Goal: Submit feedback/report problem: Submit feedback/report problem

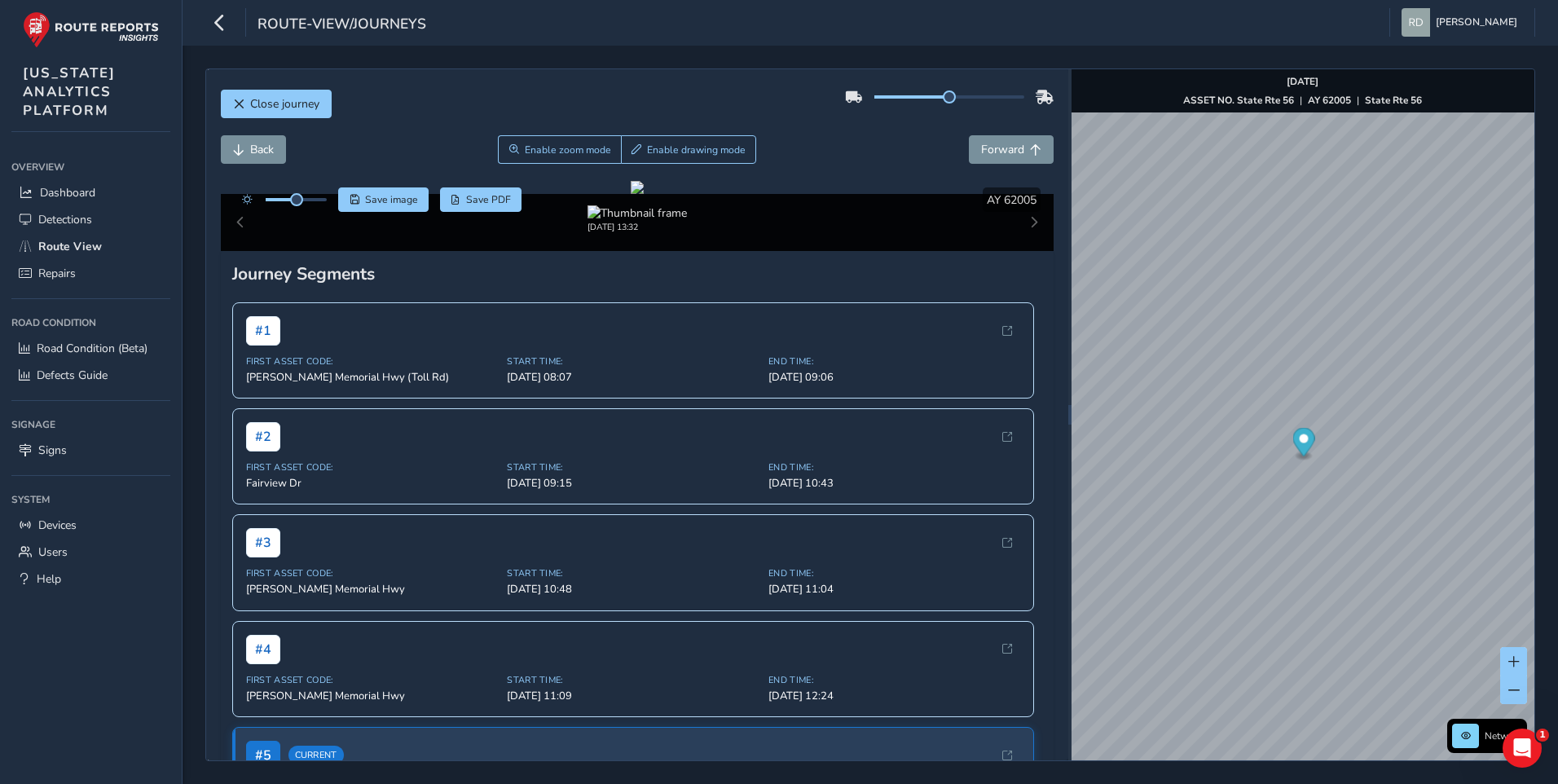
click at [1026, 251] on div "[DATE] 13:32" at bounding box center [638, 222] width 834 height 57
click at [707, 148] on span "Enable drawing mode" at bounding box center [697, 149] width 99 height 13
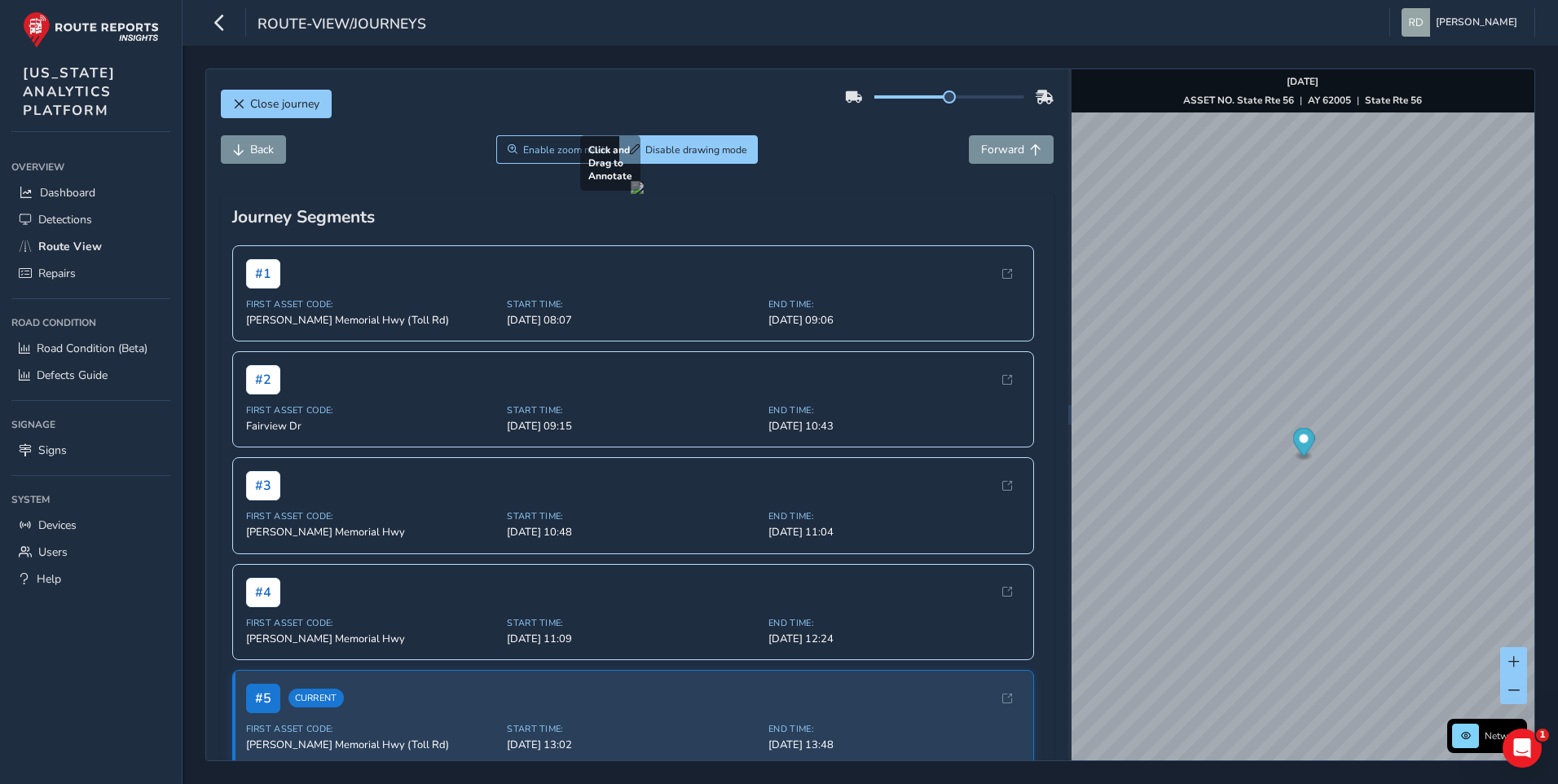
drag, startPoint x: 563, startPoint y: 479, endPoint x: 925, endPoint y: 577, distance: 375.0
click at [644, 194] on div at bounding box center [637, 187] width 13 height 13
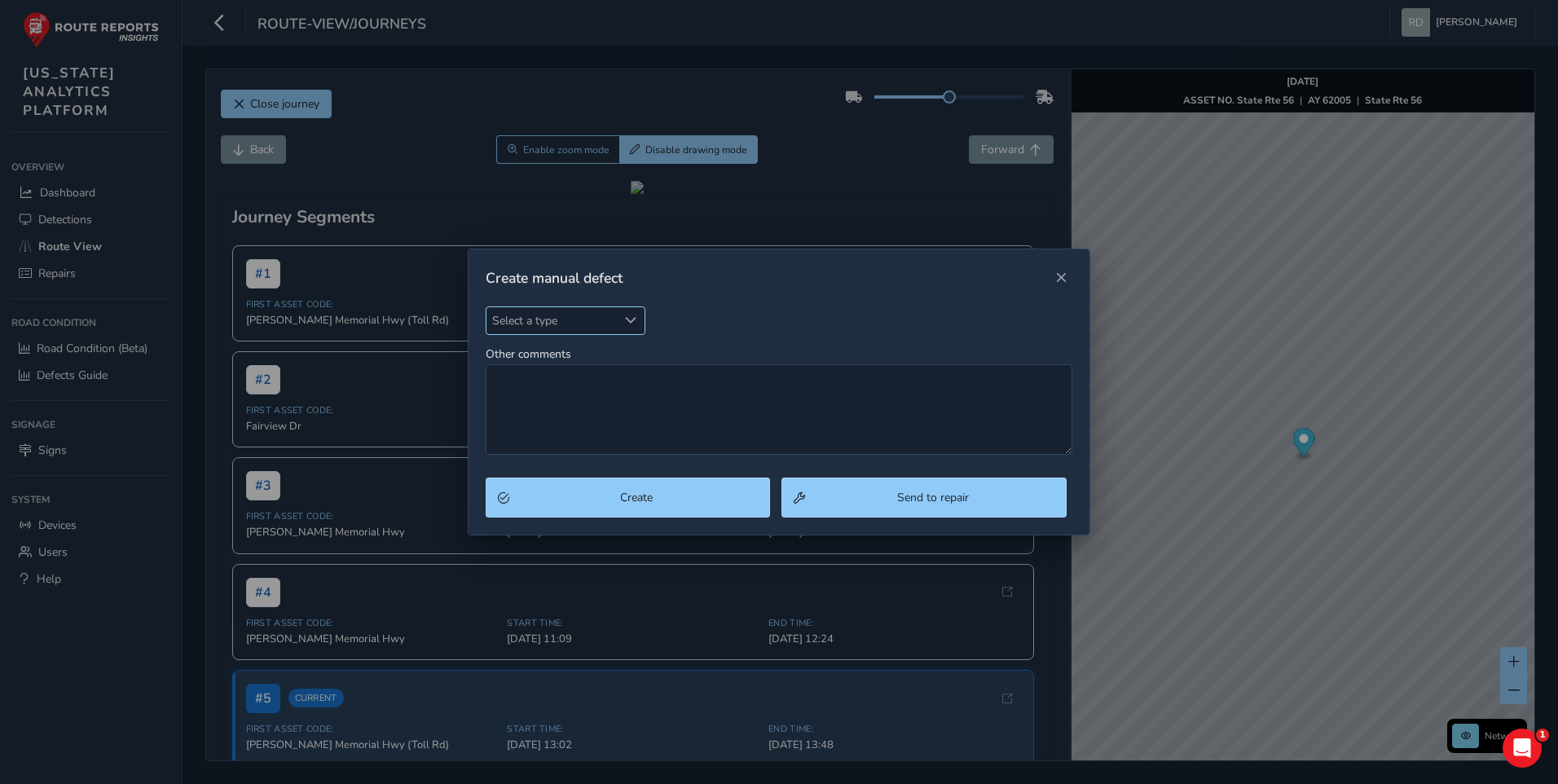
click at [613, 333] on div "Select a type Select a type" at bounding box center [565, 320] width 160 height 28
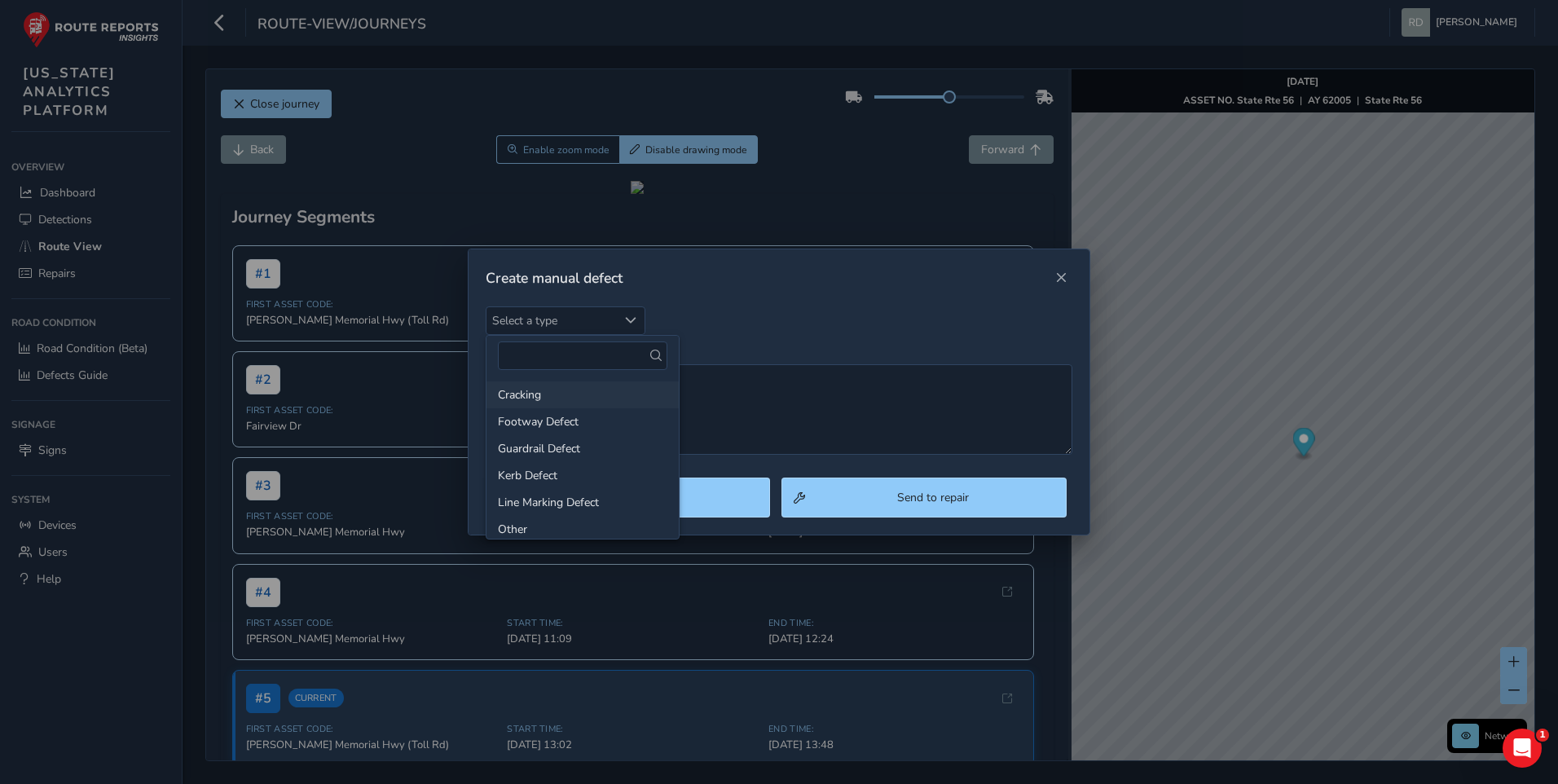
click at [562, 389] on li "Cracking" at bounding box center [583, 395] width 193 height 26
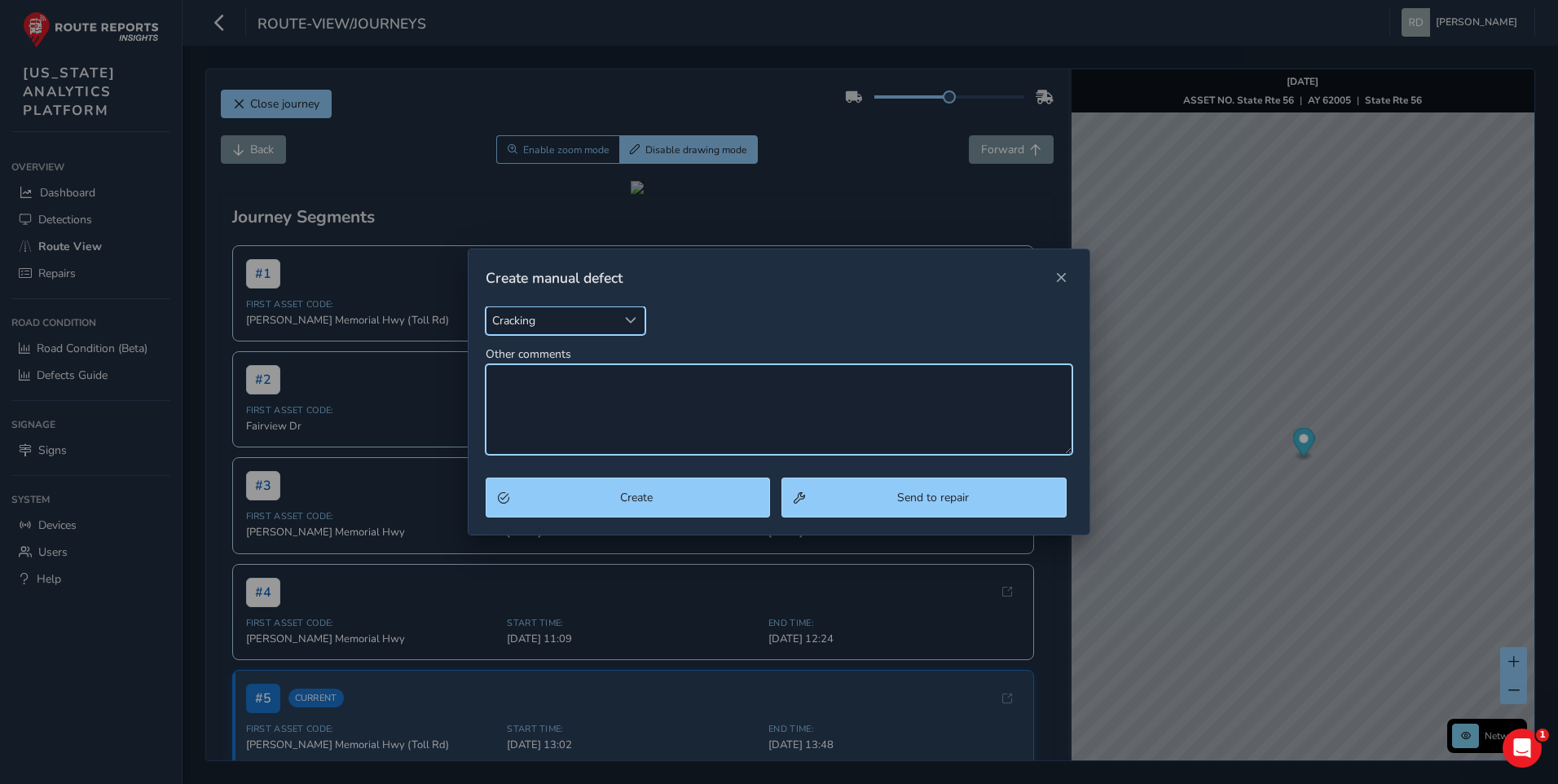
click at [569, 404] on textarea "Other comments" at bounding box center [779, 409] width 587 height 90
type textarea "Spalling"
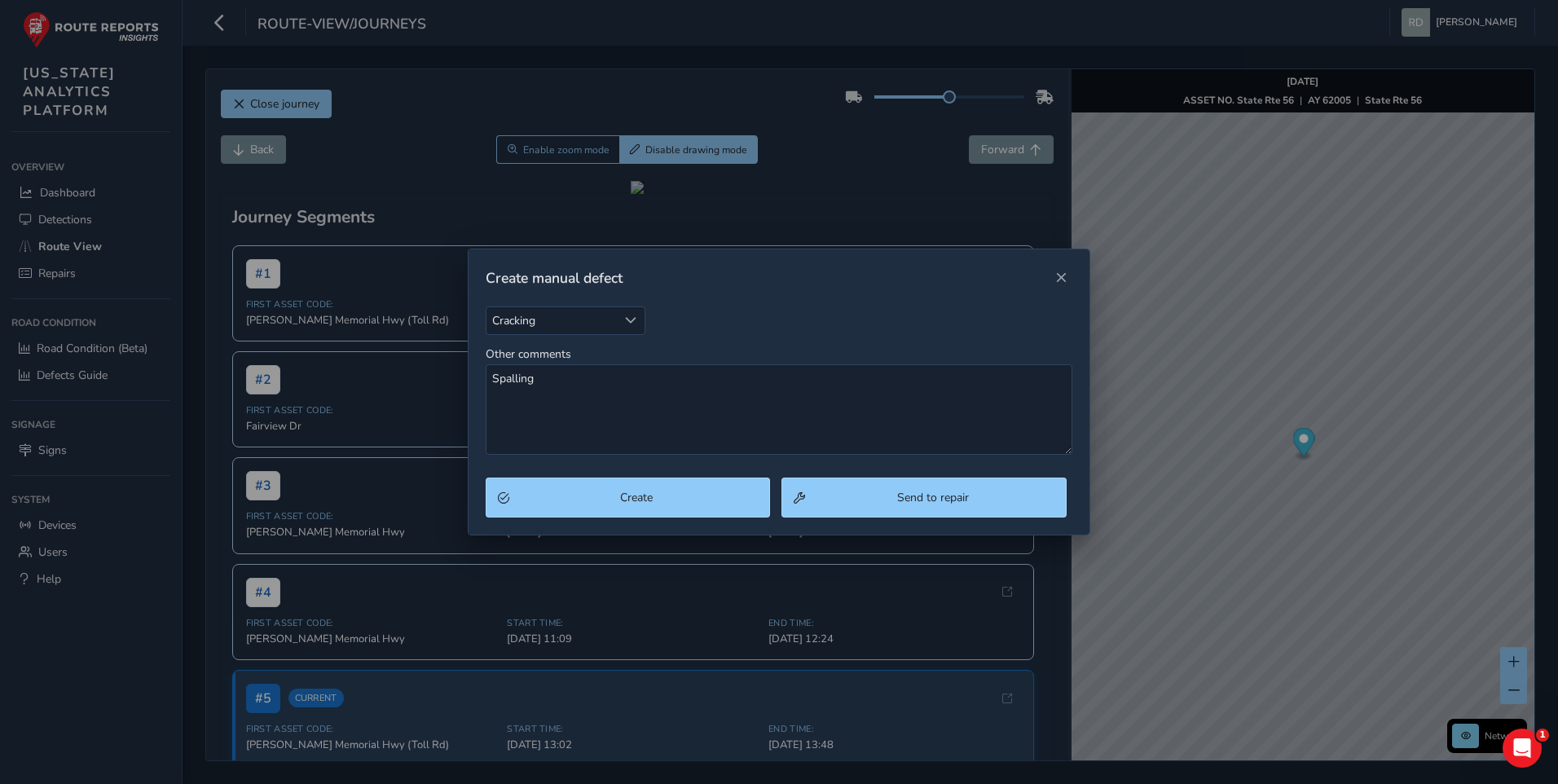
click at [653, 521] on div "Create Send to repair" at bounding box center [780, 506] width 622 height 57
click at [653, 519] on div "Create Send to repair" at bounding box center [780, 506] width 622 height 57
click at [657, 508] on button "Create" at bounding box center [628, 497] width 285 height 40
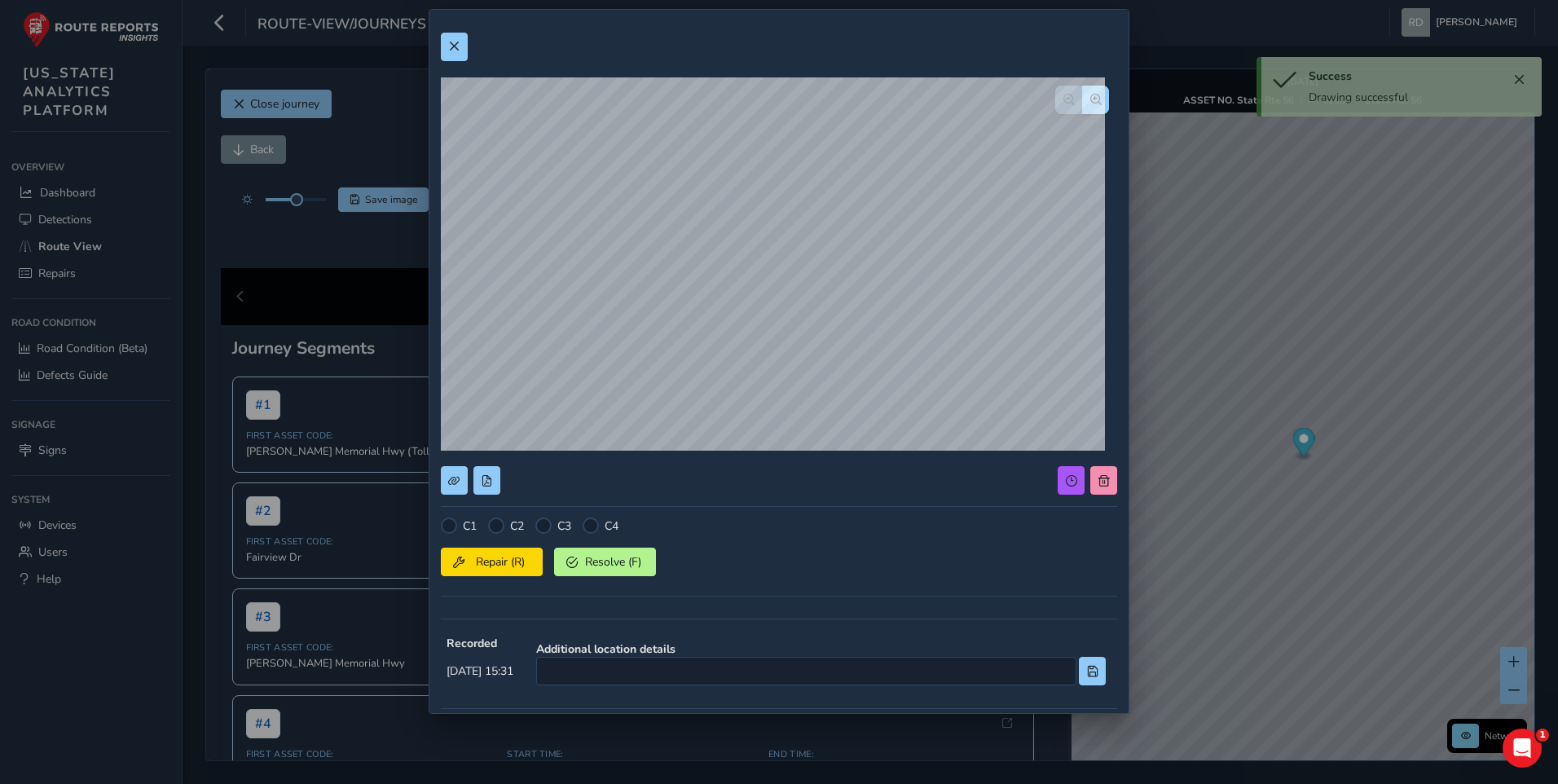
click at [504, 537] on div "C1 C2 C3 C4 Repair (R) Resolve (F)" at bounding box center [779, 562] width 677 height 89
click at [500, 531] on div at bounding box center [496, 525] width 16 height 16
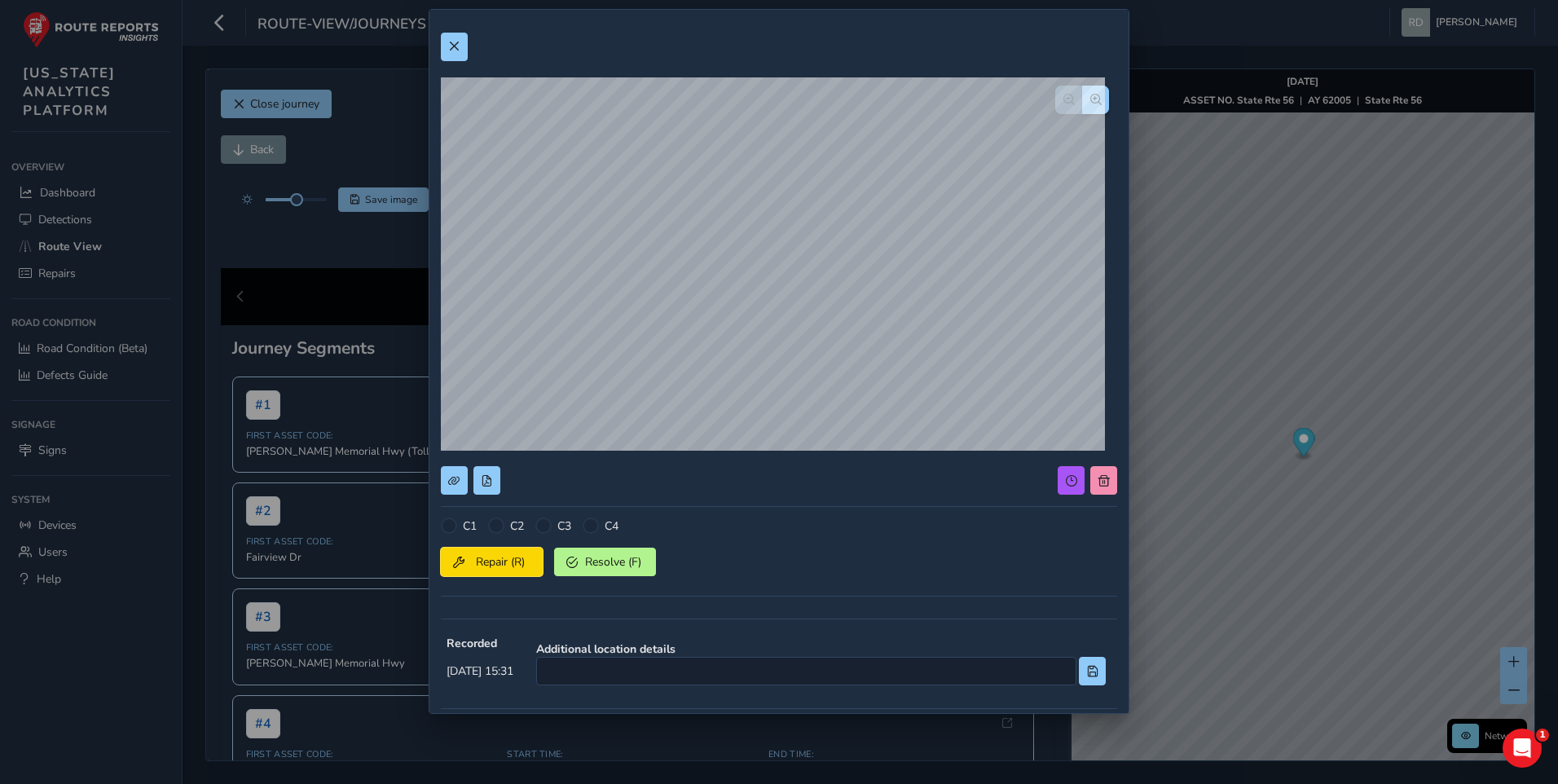
click at [496, 551] on button "Repair (R)" at bounding box center [491, 562] width 102 height 28
click at [457, 56] on button at bounding box center [454, 47] width 26 height 28
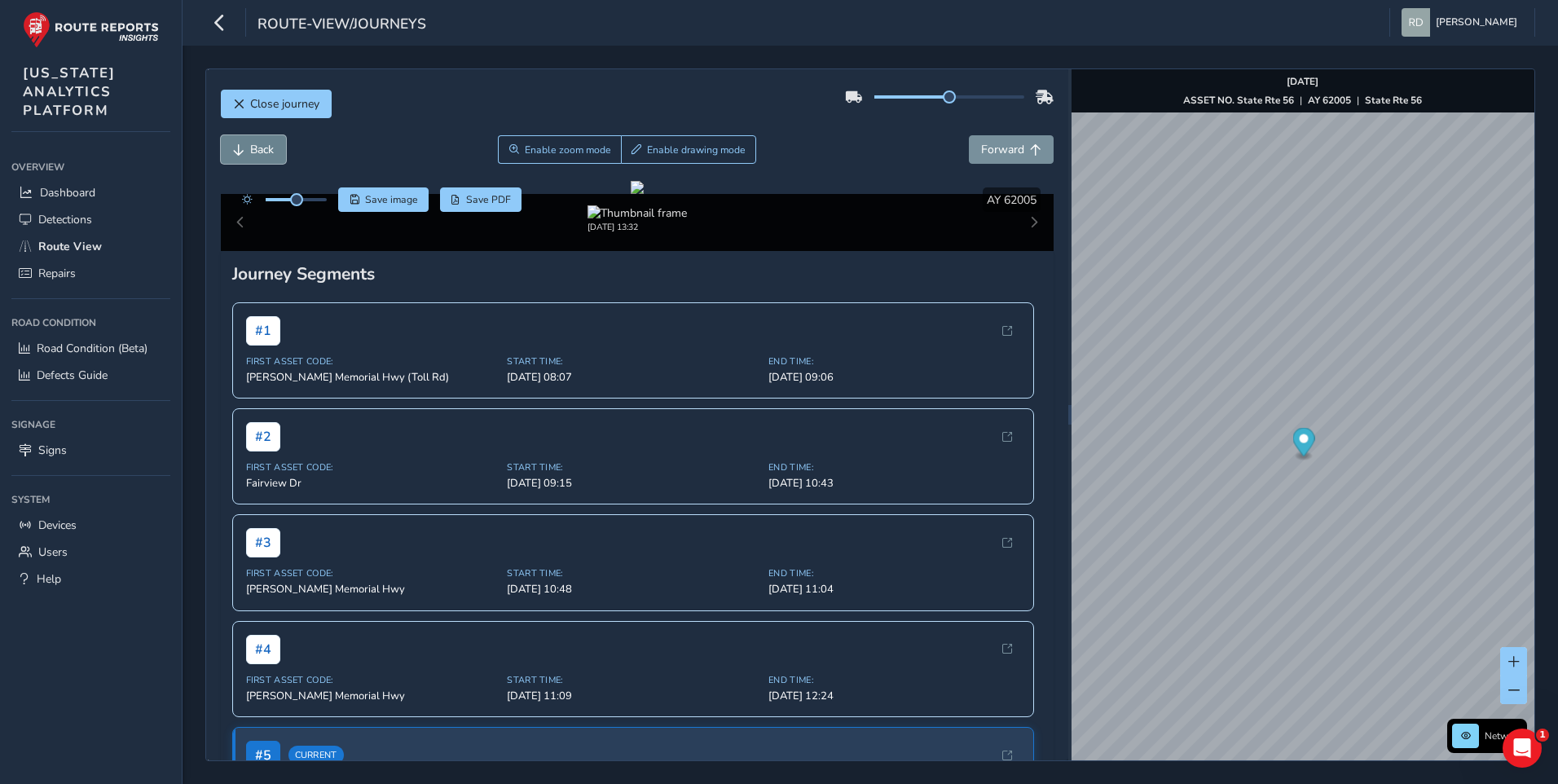
click at [251, 146] on span "Back" at bounding box center [261, 150] width 24 height 16
